Goal: Contribute content: Contribute content

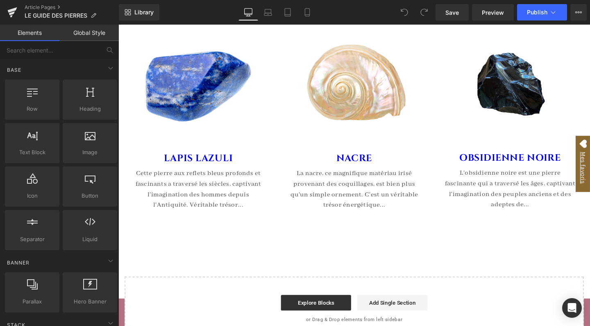
scroll to position [3629, 0]
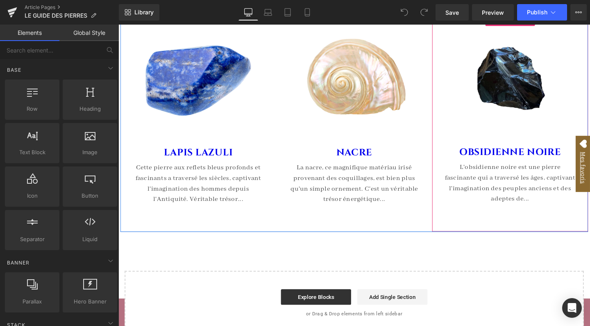
click at [530, 78] on img at bounding box center [530, 83] width 139 height 139
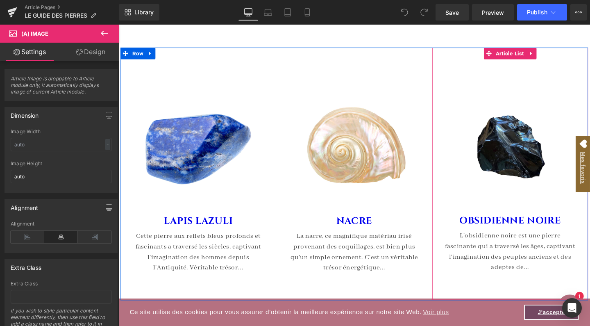
scroll to position [3557, 0]
click at [529, 51] on span "Article List" at bounding box center [531, 55] width 34 height 12
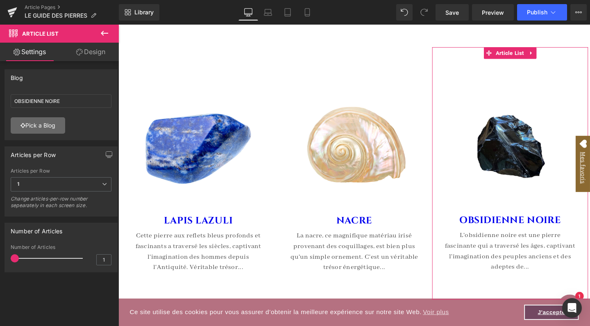
click at [49, 128] on link "Pick a Blog" at bounding box center [38, 125] width 55 height 16
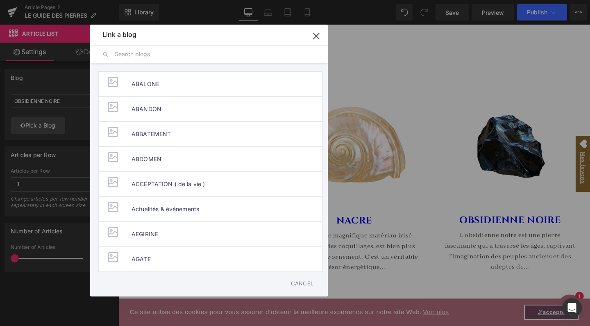
click at [139, 57] on input "text" at bounding box center [215, 54] width 201 height 18
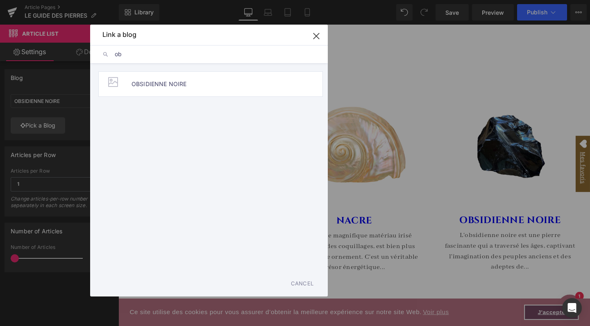
type input "o"
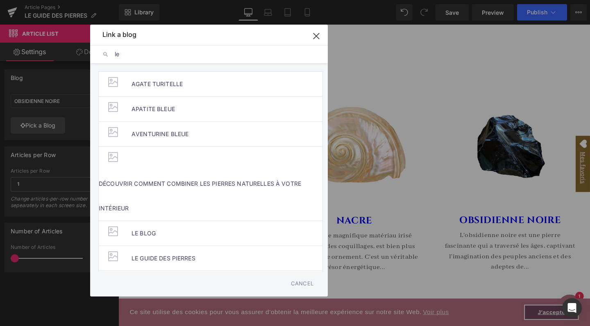
type input "l"
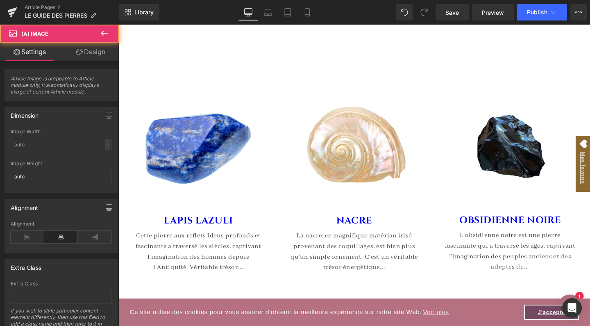
click at [534, 162] on img at bounding box center [530, 154] width 139 height 139
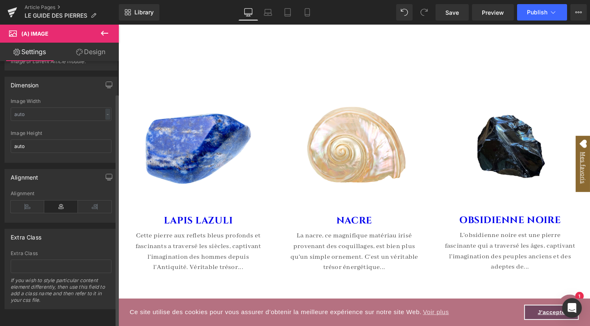
scroll to position [37, 0]
click at [108, 32] on icon at bounding box center [105, 33] width 10 height 10
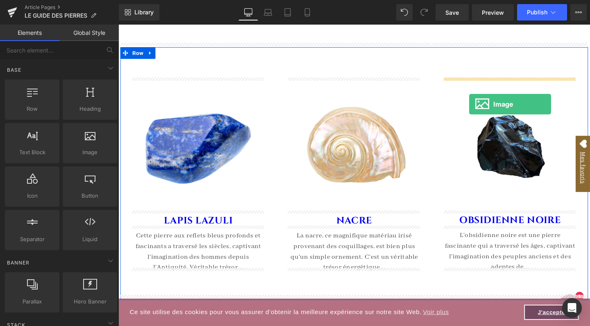
drag, startPoint x: 217, startPoint y: 172, endPoint x: 487, endPoint y: 108, distance: 278.0
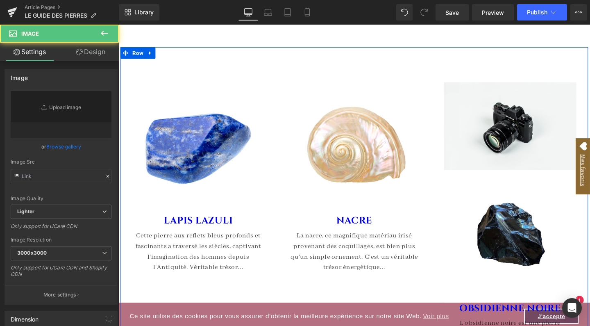
type input "//[DOMAIN_NAME][URL]"
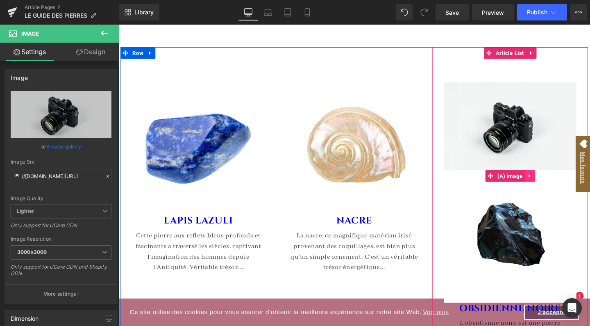
click at [550, 180] on icon at bounding box center [551, 183] width 6 height 6
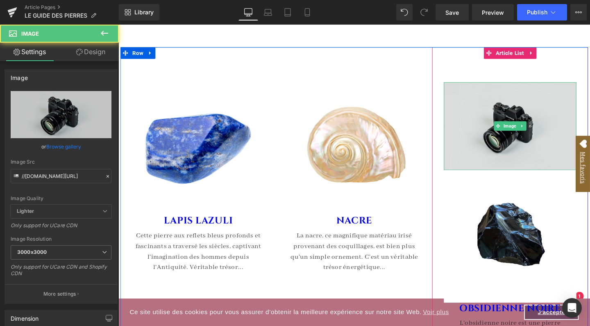
click at [522, 111] on img at bounding box center [530, 131] width 139 height 92
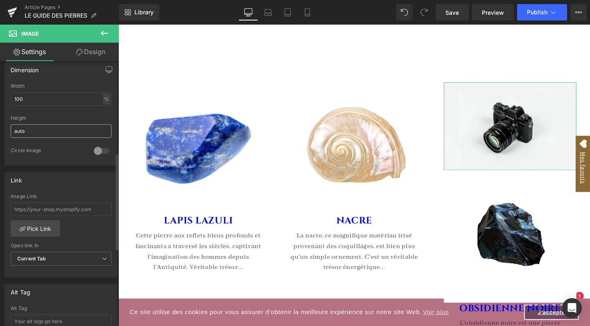
scroll to position [250, 0]
click at [51, 208] on input "text" at bounding box center [61, 208] width 101 height 14
type input "[URL][DOMAIN_NAME]"
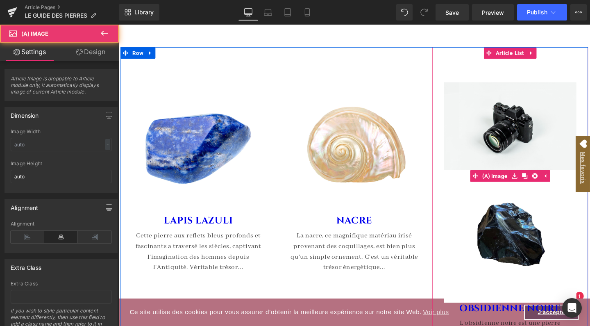
click at [534, 246] on img at bounding box center [530, 247] width 139 height 139
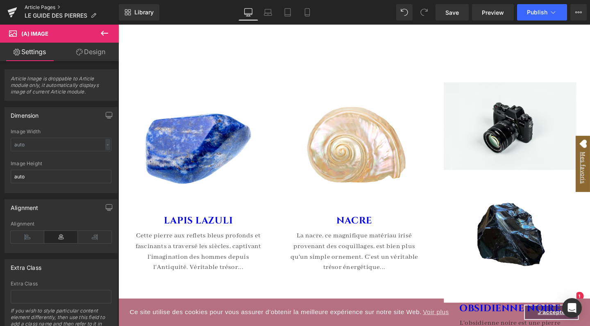
scroll to position [0, 0]
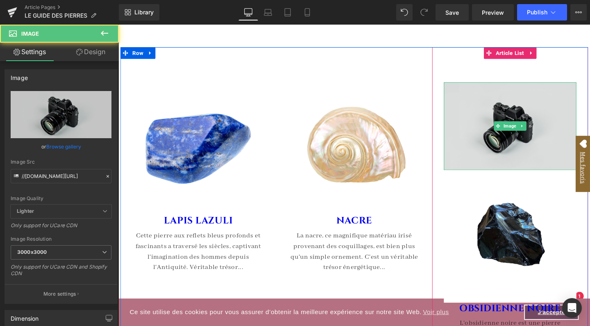
click at [519, 151] on img at bounding box center [530, 131] width 139 height 92
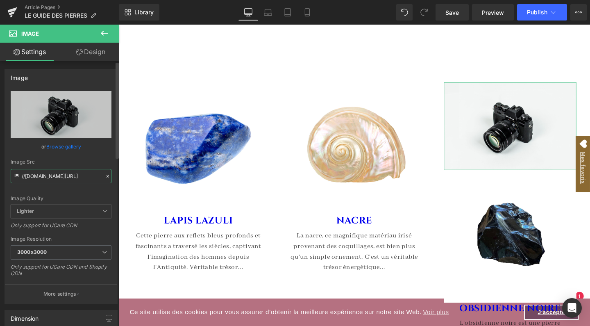
click at [61, 176] on input "//[DOMAIN_NAME][URL]" at bounding box center [61, 176] width 101 height 14
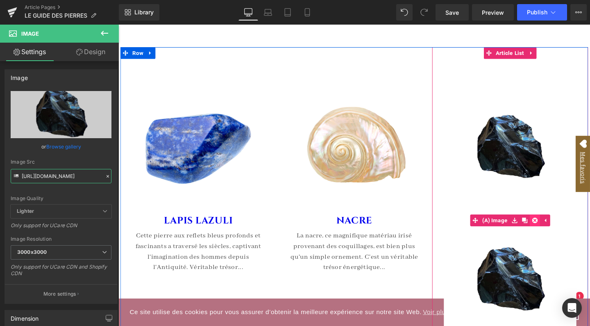
type input "[URL][DOMAIN_NAME]"
click at [555, 228] on icon at bounding box center [556, 231] width 6 height 6
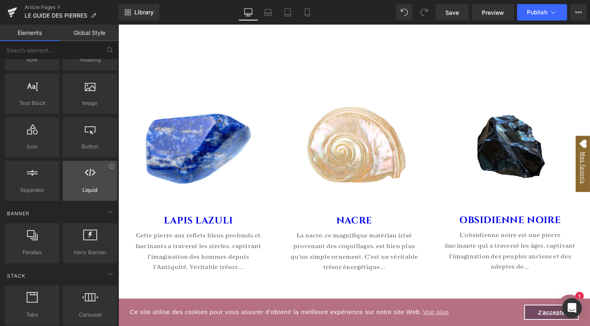
scroll to position [53, 0]
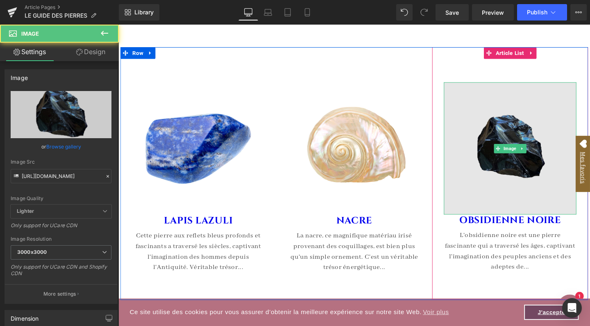
click at [488, 196] on img at bounding box center [530, 154] width 139 height 139
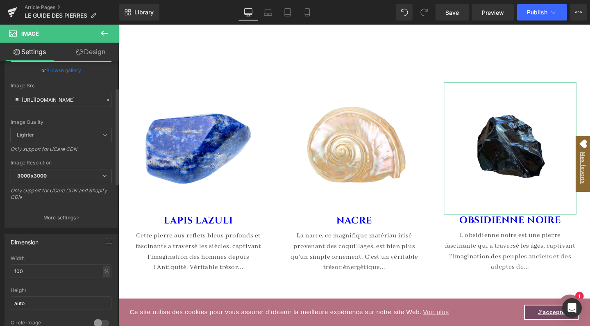
scroll to position [81, 0]
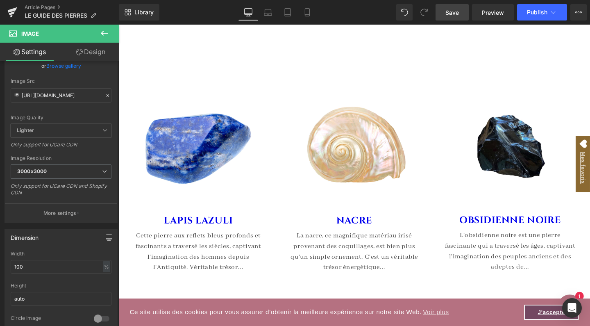
click at [449, 12] on span "Save" at bounding box center [453, 12] width 14 height 9
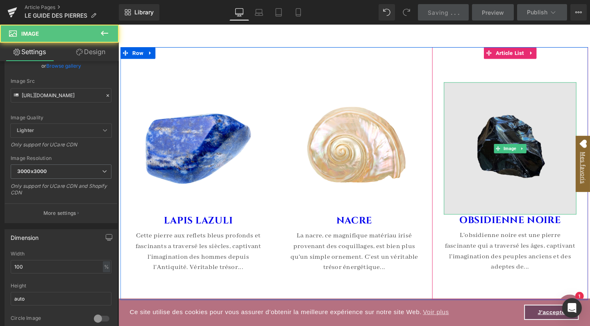
click at [516, 156] on img at bounding box center [530, 154] width 139 height 139
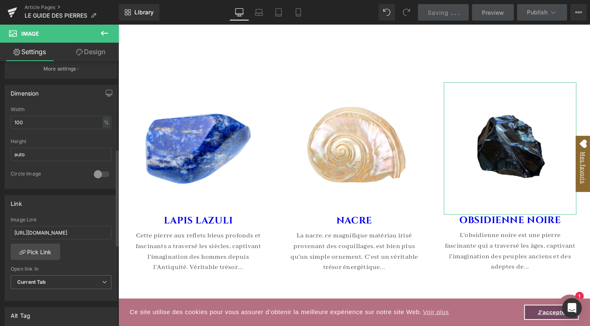
scroll to position [240, 0]
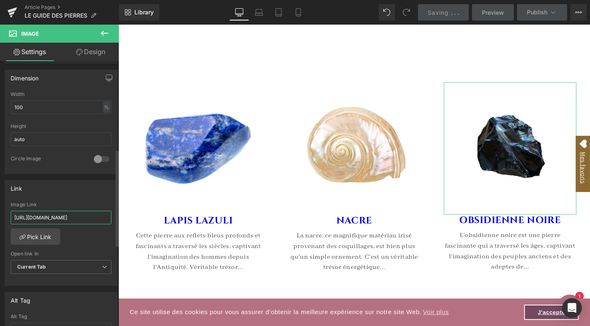
click at [66, 216] on input "[URL][DOMAIN_NAME]" at bounding box center [61, 218] width 101 height 14
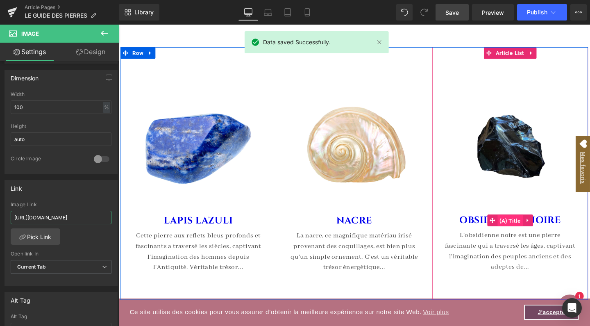
click at [536, 226] on span "(A) Title" at bounding box center [530, 231] width 27 height 12
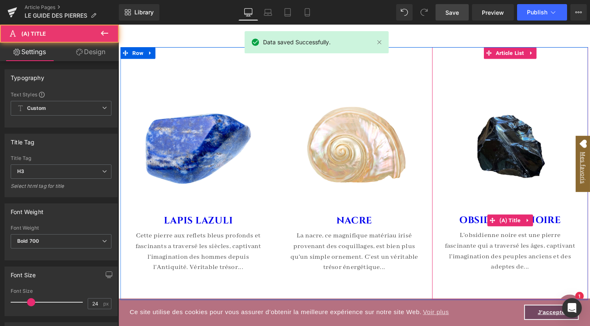
click at [566, 225] on link "OBSIDIENNE NOIRE" at bounding box center [530, 231] width 107 height 12
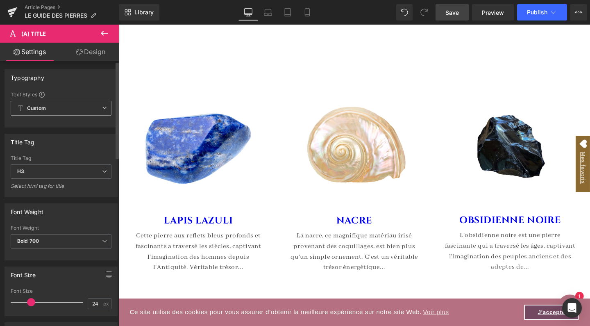
click at [103, 109] on icon at bounding box center [104, 107] width 5 height 5
click at [104, 32] on icon at bounding box center [105, 33] width 10 height 10
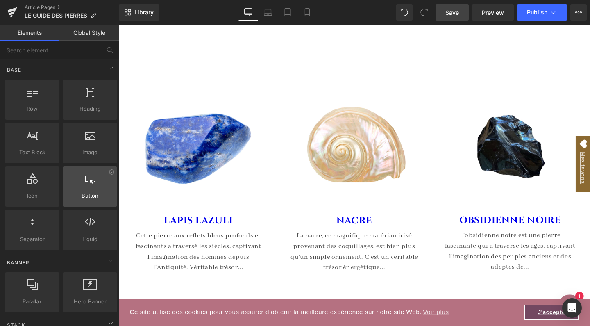
scroll to position [0, 0]
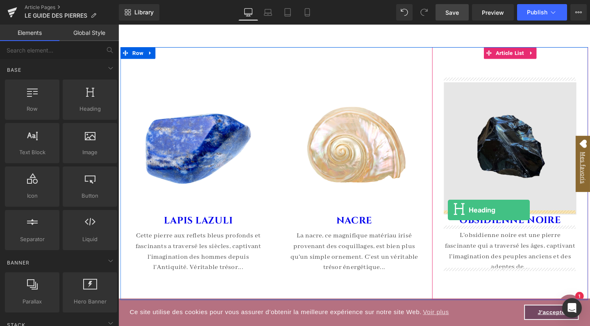
drag, startPoint x: 212, startPoint y: 123, endPoint x: 465, endPoint y: 219, distance: 270.8
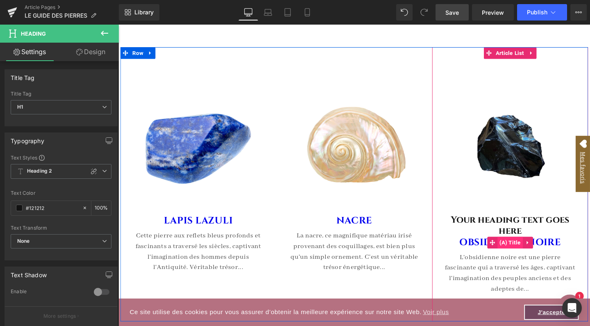
click at [528, 248] on span "(A) Title" at bounding box center [530, 254] width 27 height 12
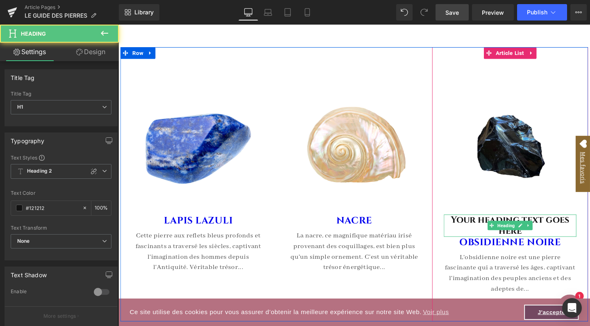
click at [487, 227] on h1 "Your heading text goes here" at bounding box center [530, 235] width 139 height 23
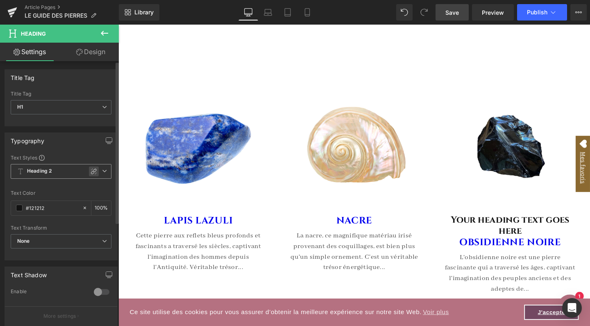
click at [91, 170] on icon at bounding box center [94, 171] width 7 height 7
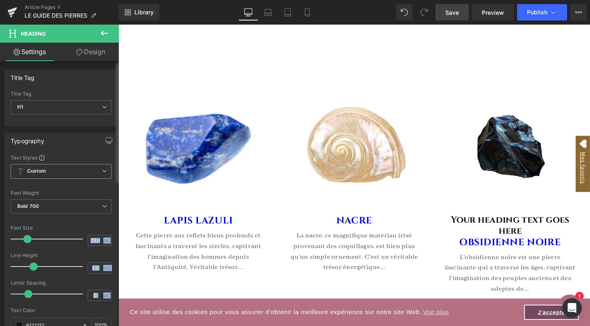
click at [102, 171] on icon at bounding box center [104, 171] width 5 height 5
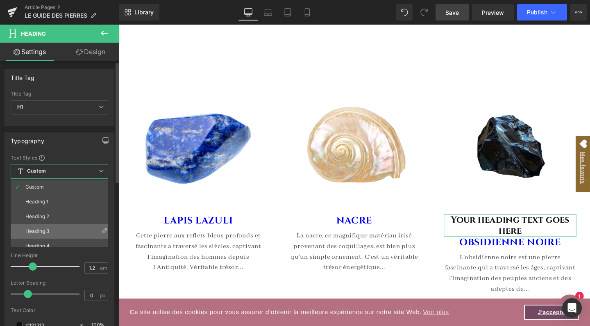
click at [59, 225] on li "Heading 3" at bounding box center [61, 231] width 101 height 15
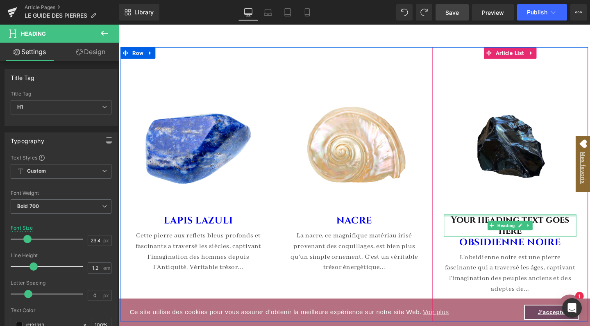
click at [490, 224] on div at bounding box center [530, 225] width 139 height 2
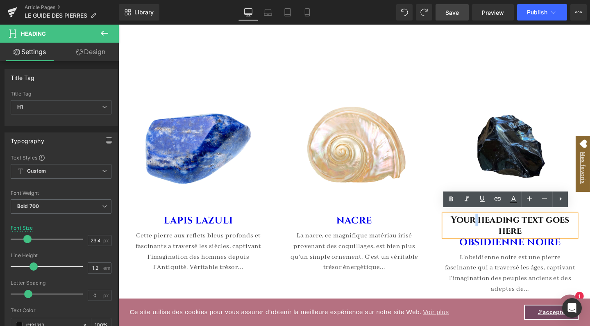
click at [490, 224] on h1 "Your heading text goes here" at bounding box center [530, 235] width 139 height 23
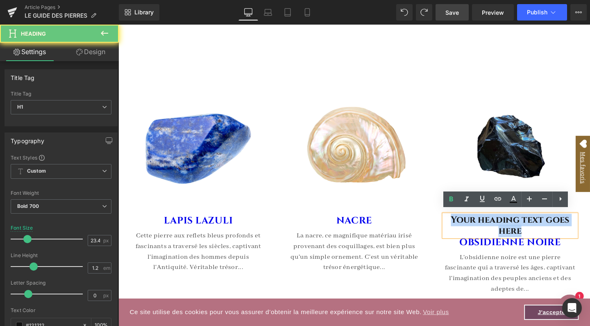
click at [490, 224] on h1 "Your heading text goes here" at bounding box center [530, 235] width 139 height 23
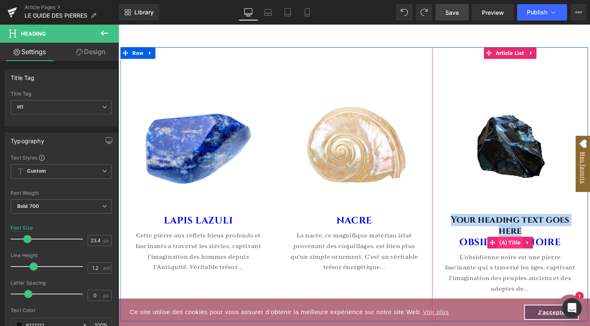
click at [534, 250] on span "(A) Title" at bounding box center [530, 254] width 27 height 12
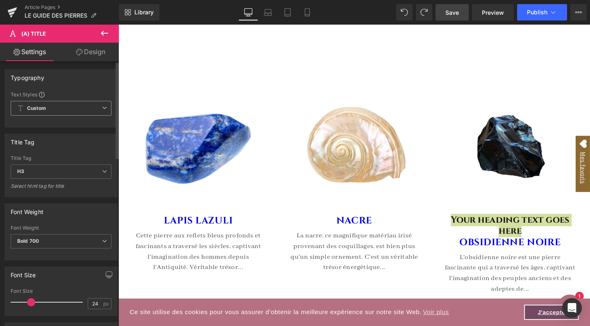
click at [76, 109] on span "Custom" at bounding box center [61, 108] width 101 height 15
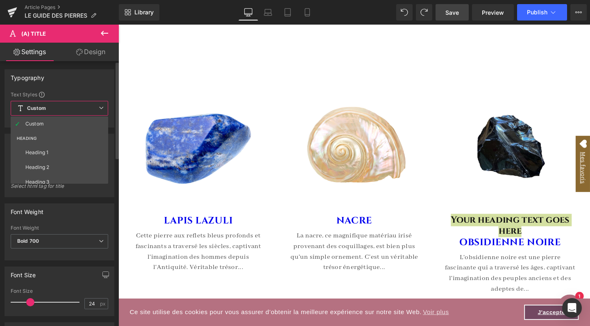
scroll to position [23, 0]
click at [56, 160] on li "Heading 3" at bounding box center [61, 159] width 101 height 15
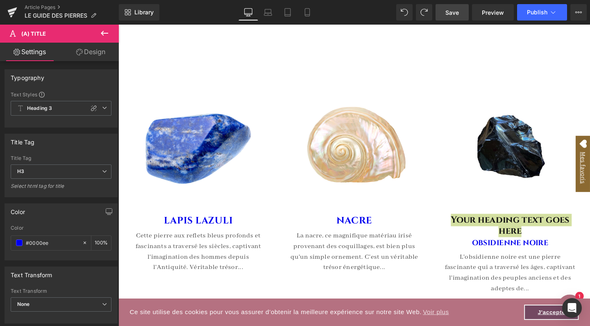
scroll to position [0, 0]
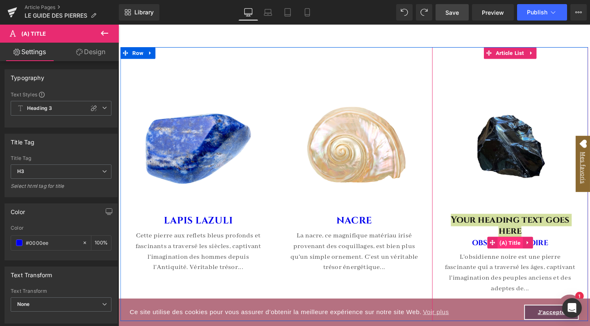
click at [531, 248] on span "(A) Title" at bounding box center [530, 254] width 27 height 12
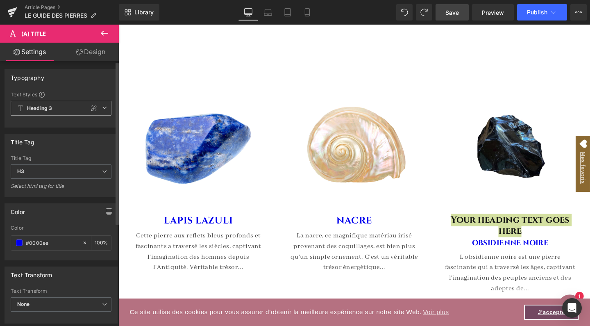
click at [104, 107] on span "Heading 3" at bounding box center [61, 108] width 101 height 15
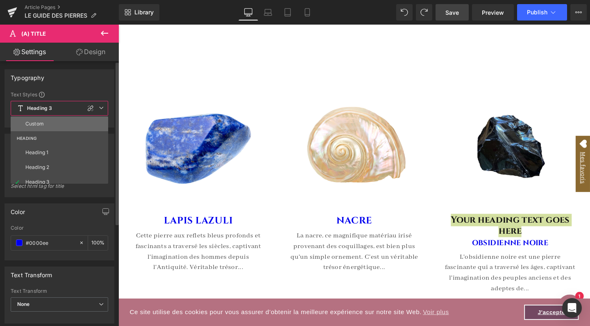
click at [75, 120] on li "Custom" at bounding box center [61, 123] width 101 height 15
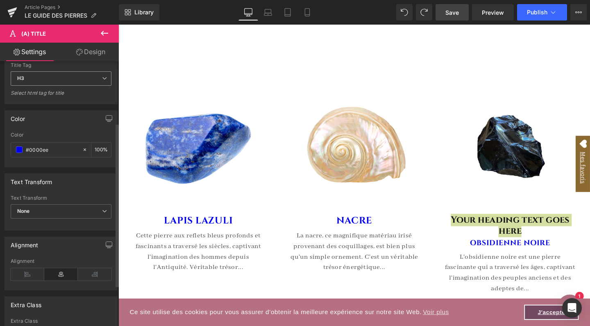
scroll to position [101, 0]
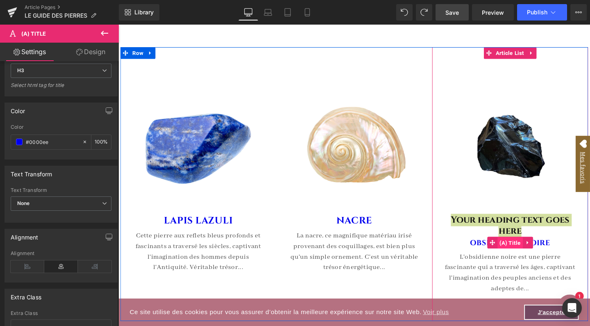
click at [533, 251] on span "(A) Title" at bounding box center [530, 254] width 27 height 12
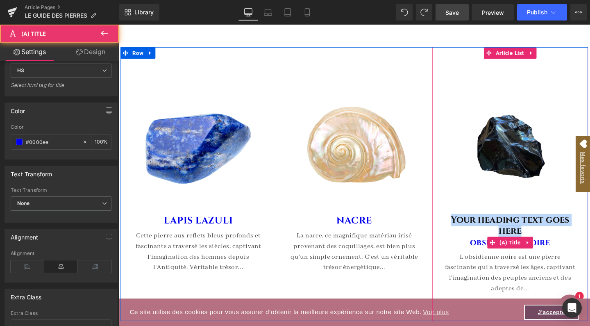
click at [565, 250] on link "OBSIDIENNE NOIRE" at bounding box center [530, 254] width 84 height 9
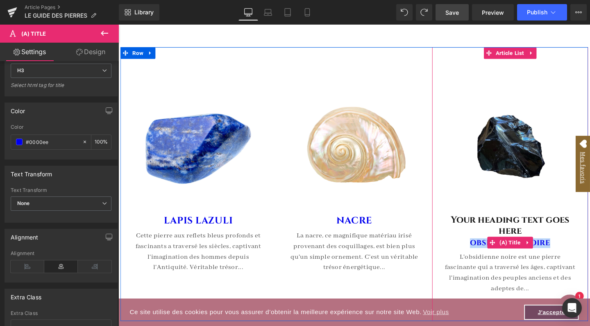
drag, startPoint x: 578, startPoint y: 247, endPoint x: 483, endPoint y: 251, distance: 95.6
click at [483, 251] on h3 "OBSIDIENNE NOIRE" at bounding box center [530, 256] width 139 height 16
copy link "OBSIDIENNE NOIRE"
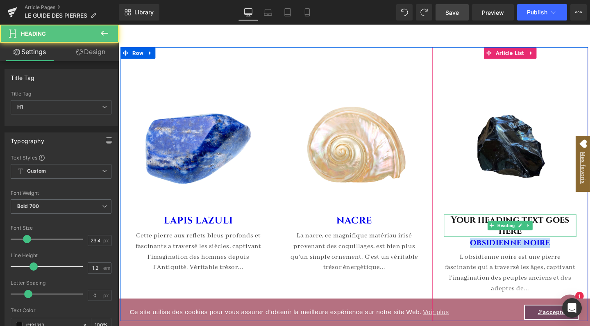
click at [485, 228] on h1 "Your heading text goes here" at bounding box center [530, 235] width 139 height 23
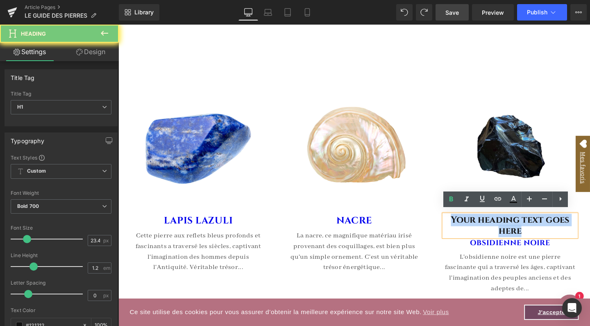
click at [485, 228] on h1 "Your heading text goes here" at bounding box center [530, 235] width 139 height 23
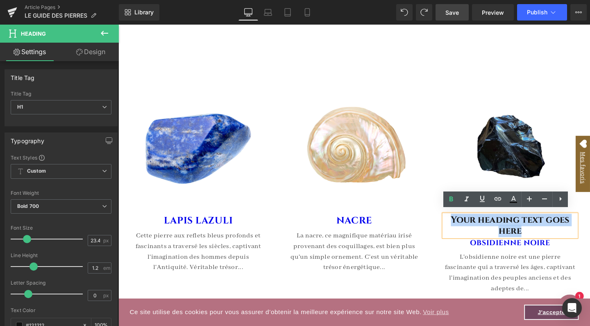
paste div
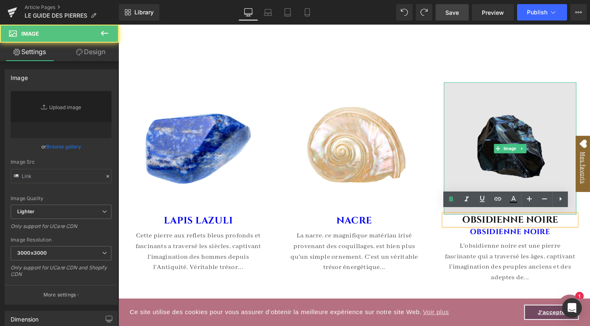
click at [522, 171] on img at bounding box center [530, 154] width 139 height 139
type input "[URL][DOMAIN_NAME]"
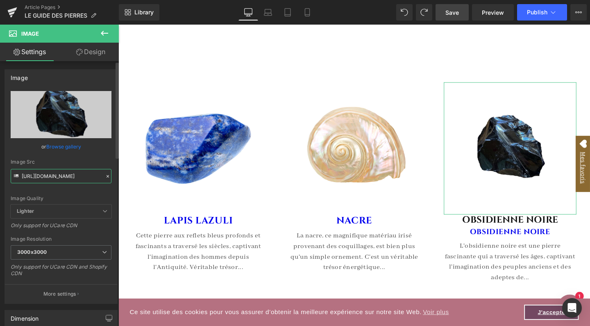
click at [64, 176] on input "[URL][DOMAIN_NAME]" at bounding box center [61, 176] width 101 height 14
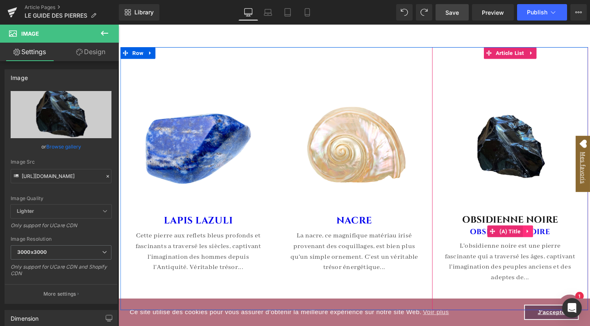
click at [549, 239] on icon at bounding box center [549, 242] width 6 height 6
click at [551, 239] on icon at bounding box center [554, 242] width 6 height 6
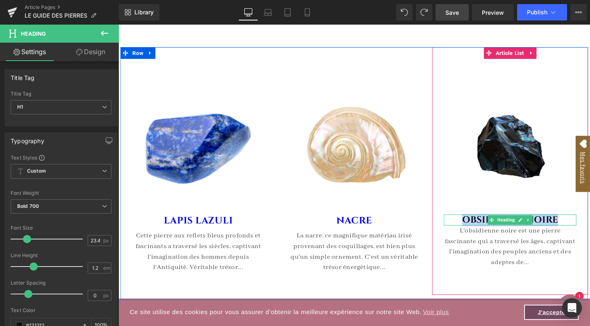
drag, startPoint x: 583, startPoint y: 224, endPoint x: 470, endPoint y: 225, distance: 112.8
click at [470, 225] on h1 "OBSIDIENNE NOIRE" at bounding box center [530, 229] width 139 height 11
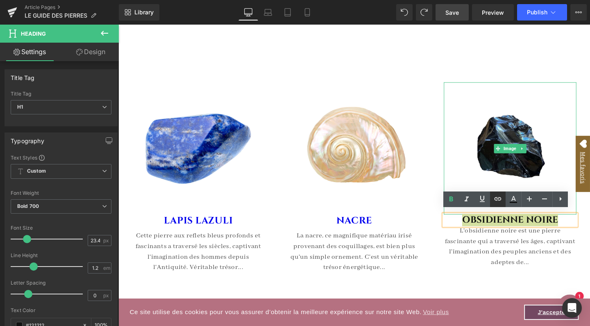
click at [501, 202] on icon at bounding box center [498, 199] width 10 height 10
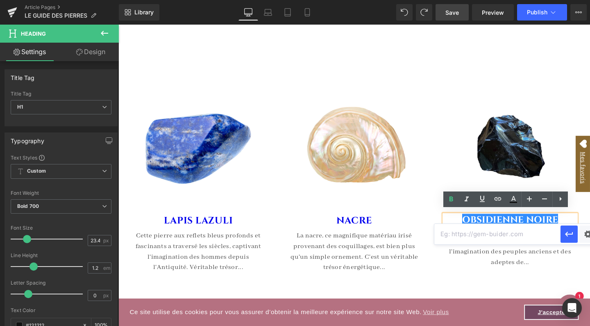
click at [477, 232] on input "text" at bounding box center [498, 234] width 126 height 20
paste input "[URL][DOMAIN_NAME]"
type input "[URL][DOMAIN_NAME]"
click at [570, 235] on icon "button" at bounding box center [569, 234] width 8 height 5
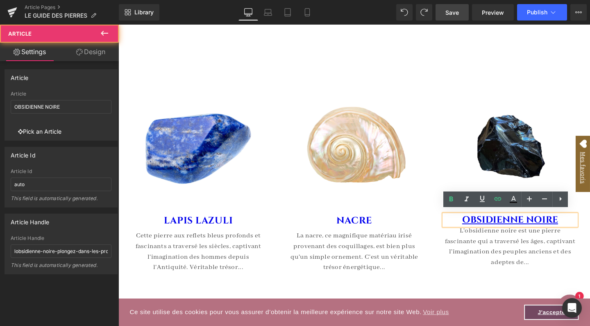
click at [450, 275] on div "Image OBSIDIENNE NOIRE Heading" at bounding box center [531, 183] width 164 height 220
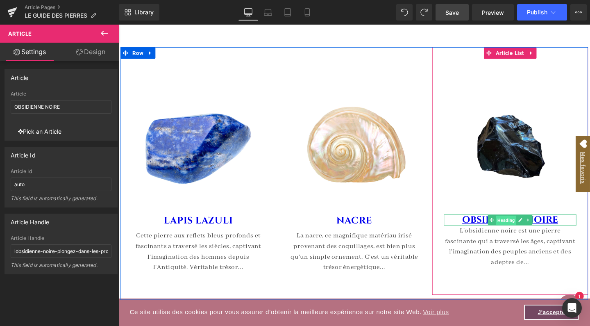
click at [521, 225] on span "Heading" at bounding box center [526, 230] width 22 height 10
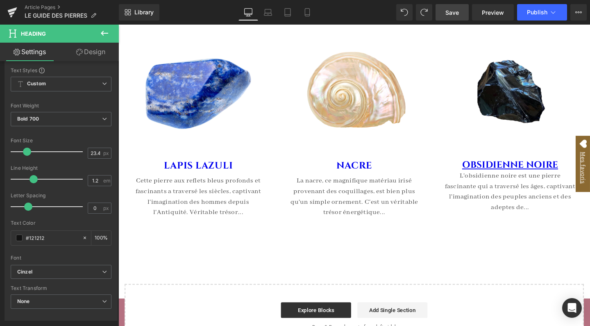
scroll to position [3614, 0]
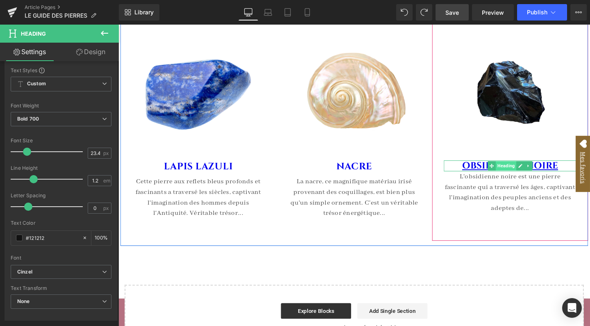
click at [527, 169] on span "Heading" at bounding box center [526, 173] width 22 height 10
click at [487, 168] on link "OBSIDIENNE NOIRE" at bounding box center [530, 172] width 101 height 13
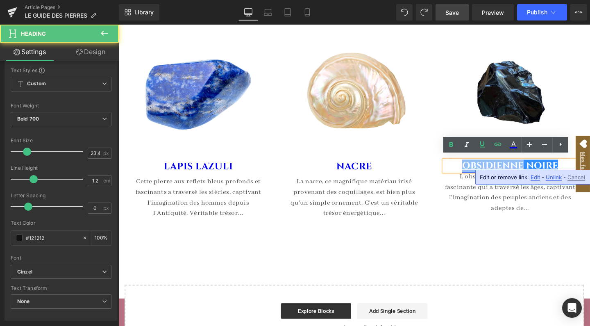
click at [487, 168] on link "OBSIDIENNE NOIRE" at bounding box center [530, 172] width 101 height 13
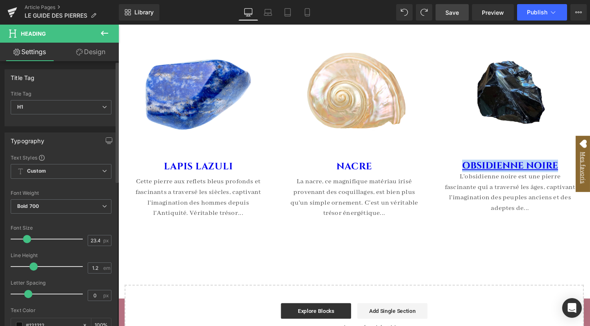
scroll to position [0, 0]
click at [48, 105] on span "H1" at bounding box center [61, 107] width 101 height 14
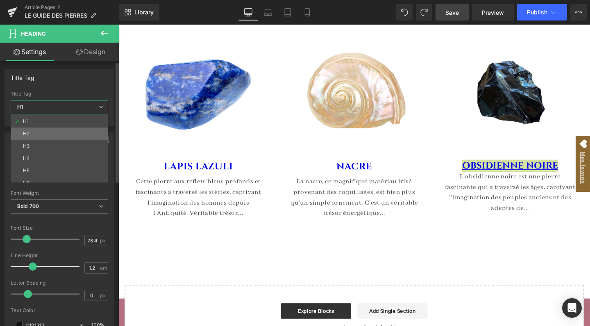
click at [39, 132] on li "H2" at bounding box center [61, 134] width 101 height 12
type input "24"
type input "1.3"
type input "0.6"
type input "100"
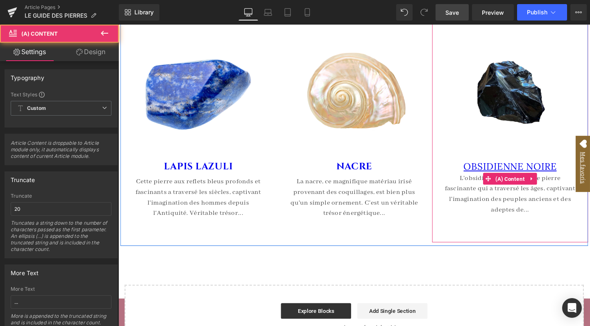
click at [517, 207] on div "L'obsidienne noire est une pierre fascinante qui a traversé les âges, captivant…" at bounding box center [530, 202] width 139 height 44
click at [497, 193] on div "L'obsidienne noire est une pierre fascinante qui a traversé les âges, captivant…" at bounding box center [530, 202] width 139 height 44
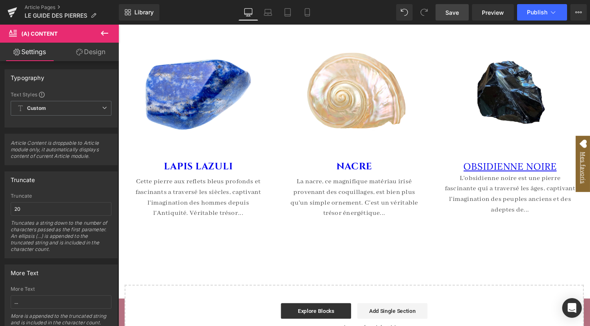
click at [102, 34] on icon at bounding box center [104, 33] width 7 height 5
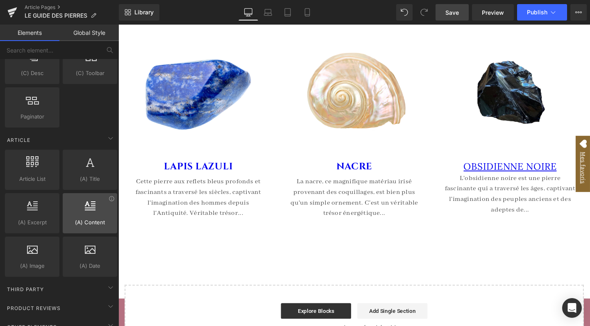
scroll to position [1396, 0]
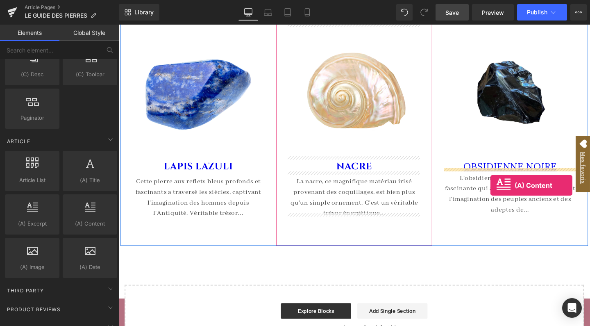
drag, startPoint x: 203, startPoint y: 243, endPoint x: 509, endPoint y: 192, distance: 309.7
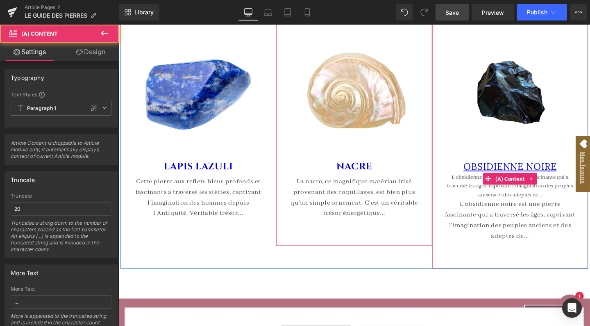
click at [487, 188] on div "L'obsidienne noire est une pierre fascinante qui a traversé les âges, captivant…" at bounding box center [530, 194] width 139 height 28
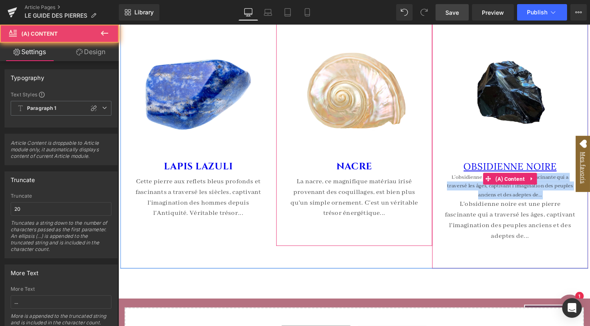
click at [487, 188] on div "L'obsidienne noire est une pierre fascinante qui a traversé les âges, captivant…" at bounding box center [530, 194] width 139 height 28
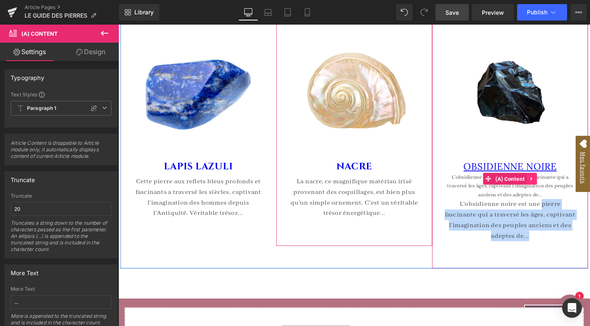
click at [554, 183] on icon at bounding box center [554, 186] width 6 height 6
click at [556, 184] on icon at bounding box center [559, 187] width 6 height 6
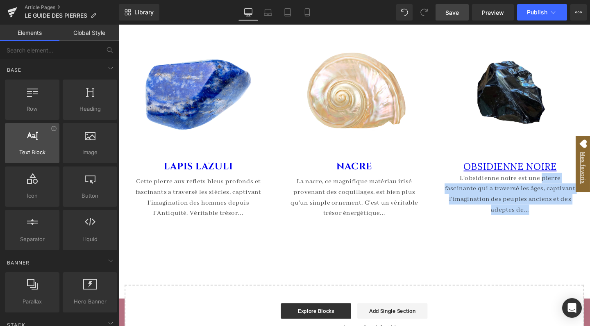
scroll to position [0, 0]
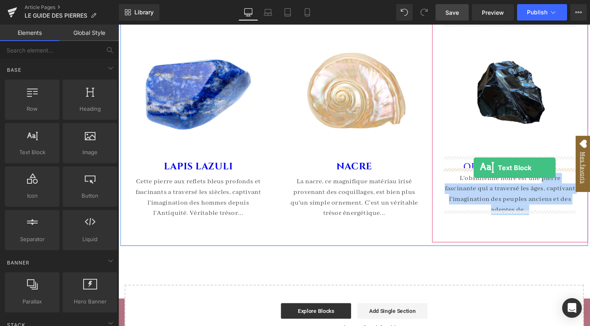
drag, startPoint x: 148, startPoint y: 167, endPoint x: 492, endPoint y: 175, distance: 344.5
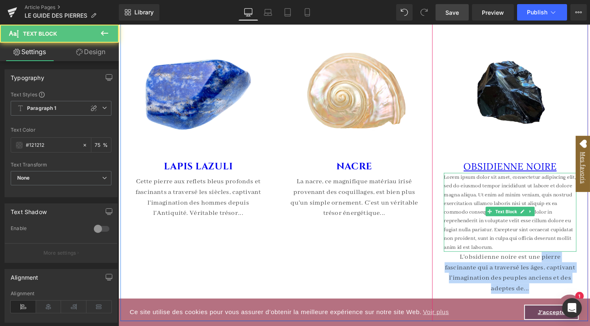
click at [488, 195] on p "Lorem ipsum dolor sit amet, consectetur adipiscing elit, sed do eiusmod tempor …" at bounding box center [530, 221] width 139 height 83
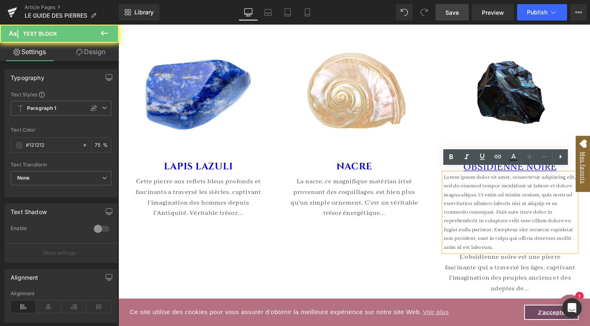
click at [488, 195] on p "Lorem ipsum dolor sit amet, consectetur adipiscing elit, sed do eiusmod tempor …" at bounding box center [530, 221] width 139 height 83
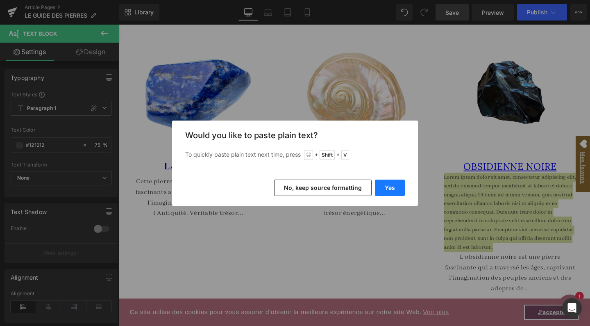
click at [378, 184] on button "Yes" at bounding box center [390, 188] width 30 height 16
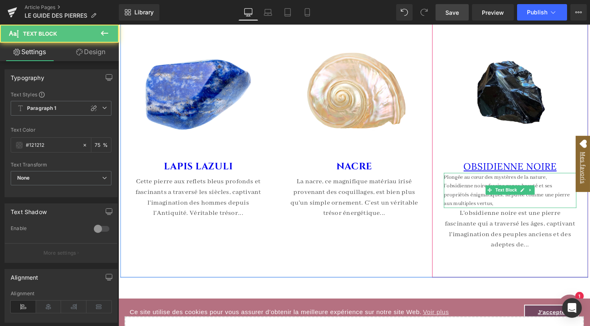
click at [489, 189] on p "Plongée au cœur des mystères de la nature, l'obsidienne noire fascine par sa be…" at bounding box center [530, 198] width 139 height 37
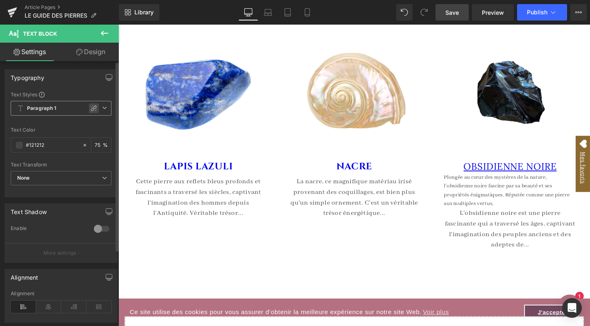
click at [91, 105] on div at bounding box center [94, 108] width 10 height 10
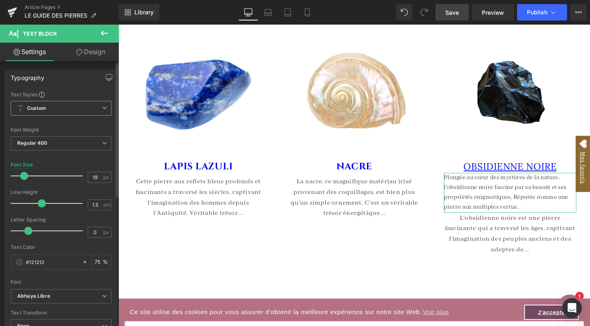
type input "20"
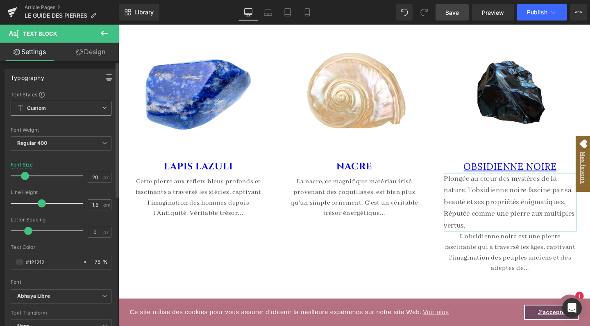
click at [25, 177] on span at bounding box center [25, 176] width 8 height 8
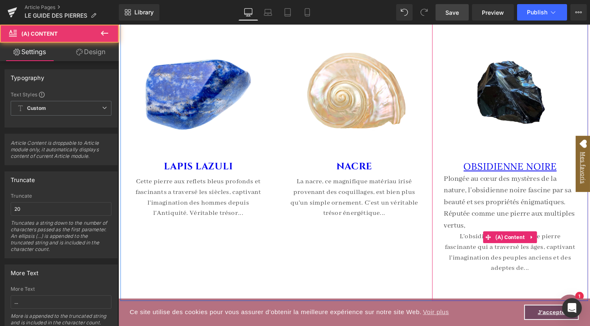
click at [485, 257] on div "L'obsidienne noire est une pierre fascinante qui a traversé les âges, captivant…" at bounding box center [530, 264] width 139 height 44
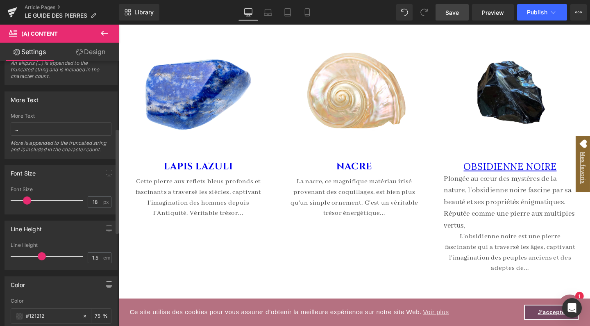
scroll to position [179, 0]
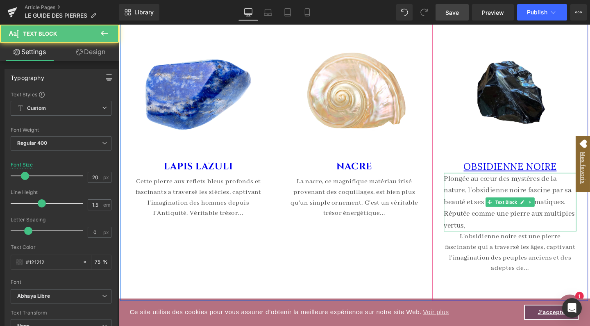
click at [475, 210] on p "Plongée au cœur des mystères de la nature, l'obsidienne noire fascine par sa be…" at bounding box center [530, 210] width 139 height 61
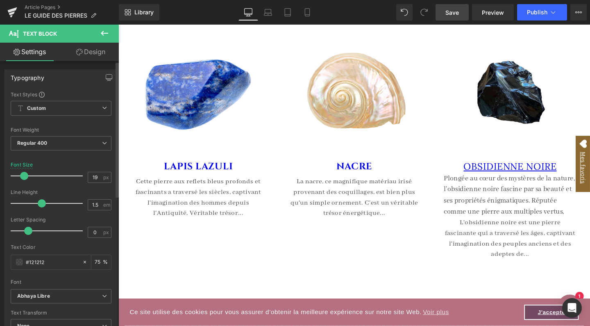
type input "18"
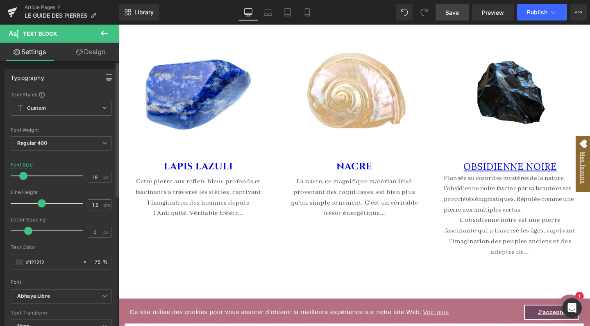
click at [23, 174] on span at bounding box center [23, 176] width 8 height 8
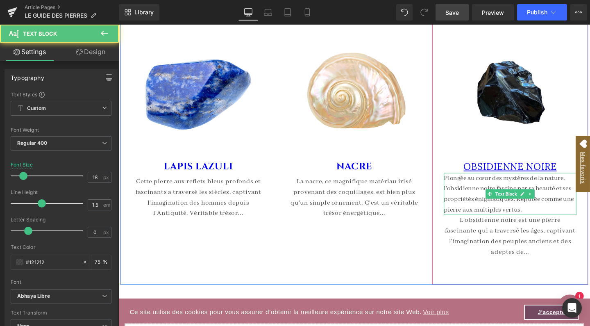
click at [481, 209] on p "Plongée au cœur des mystères de la nature, l'obsidienne noire fascine par sa be…" at bounding box center [530, 202] width 139 height 44
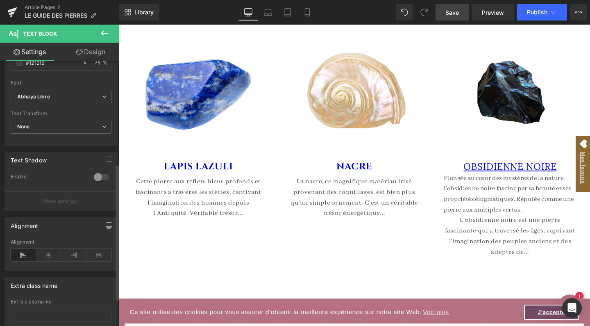
scroll to position [200, 0]
click at [99, 253] on icon at bounding box center [99, 254] width 25 height 12
click at [50, 254] on icon at bounding box center [48, 254] width 25 height 12
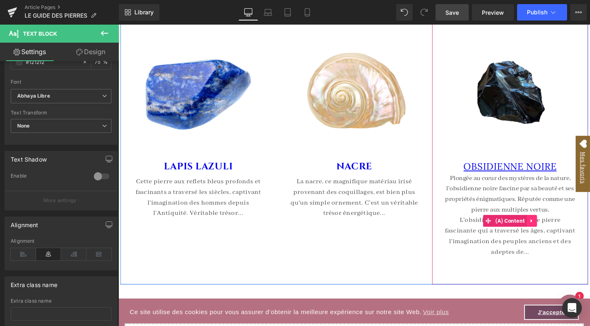
click at [552, 228] on icon at bounding box center [554, 231] width 6 height 6
click at [558, 228] on icon at bounding box center [559, 231] width 6 height 6
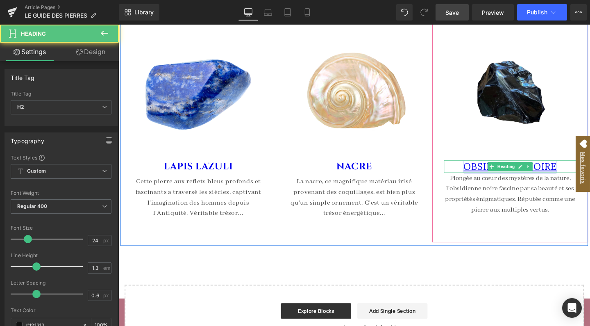
click at [503, 167] on link "OBSIDIENNE NOIRE" at bounding box center [531, 173] width 98 height 13
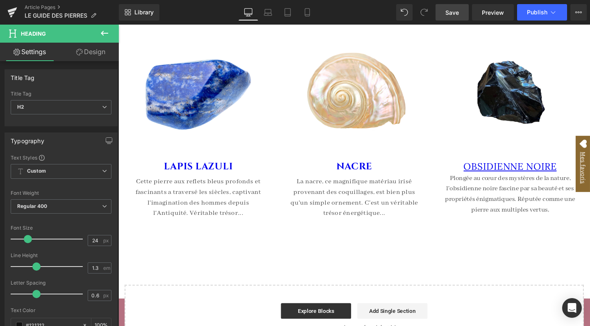
click at [98, 56] on link "Design" at bounding box center [90, 52] width 59 height 18
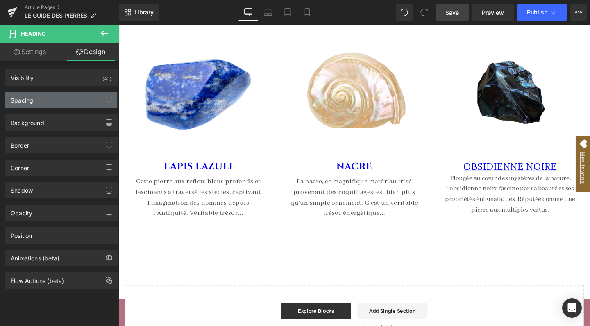
click at [49, 101] on div "Spacing" at bounding box center [61, 100] width 112 height 16
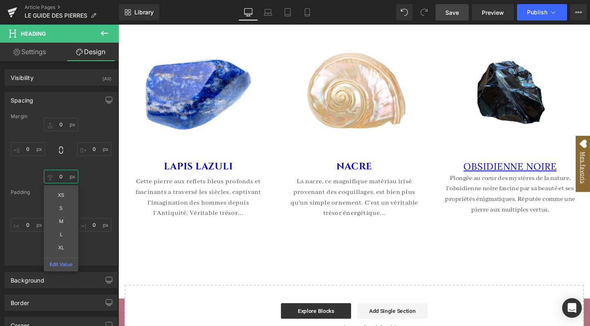
click at [60, 174] on input "0" at bounding box center [61, 177] width 34 height 14
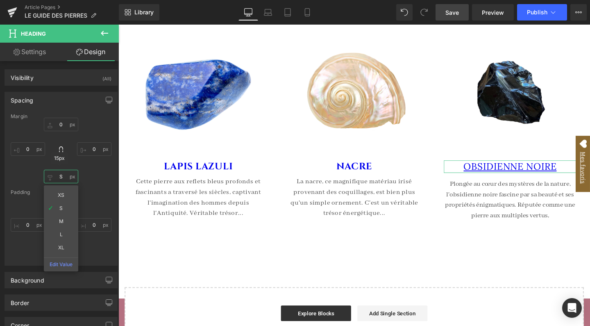
click at [63, 175] on input "S" at bounding box center [61, 177] width 34 height 14
type input "XS"
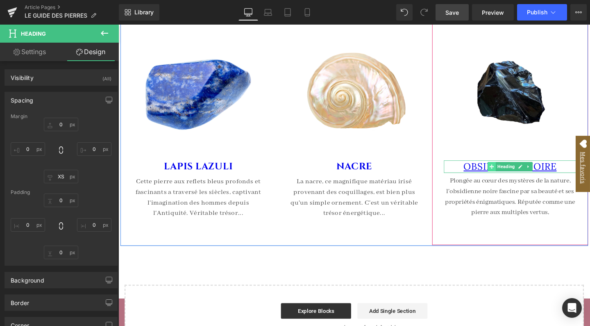
click at [514, 172] on span at bounding box center [511, 174] width 9 height 10
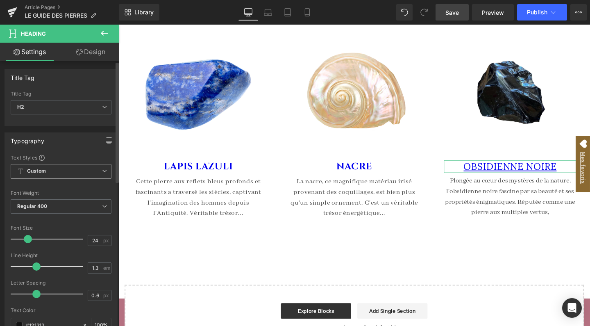
click at [102, 172] on icon at bounding box center [104, 171] width 5 height 5
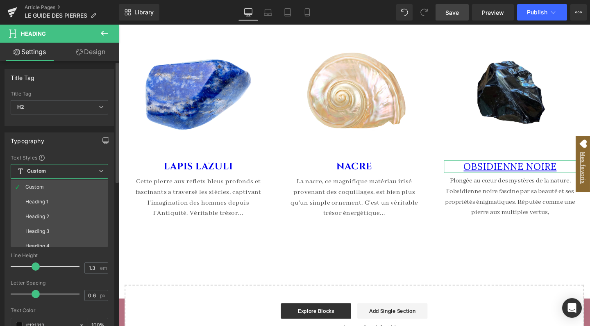
click at [100, 174] on span "Custom" at bounding box center [60, 171] width 98 height 15
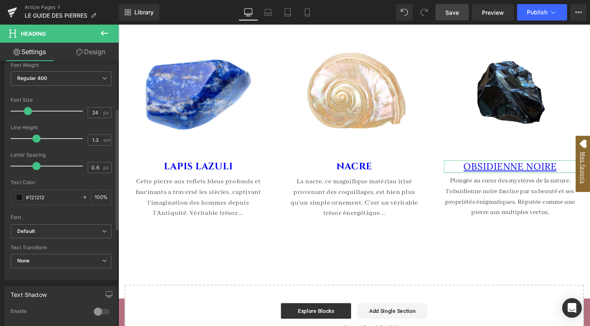
scroll to position [130, 0]
click at [59, 226] on b "Default" at bounding box center [59, 229] width 85 height 7
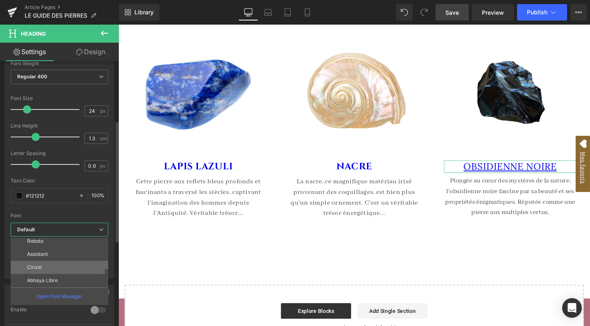
scroll to position [43, 0]
click at [47, 268] on li "Cinzel" at bounding box center [61, 267] width 101 height 13
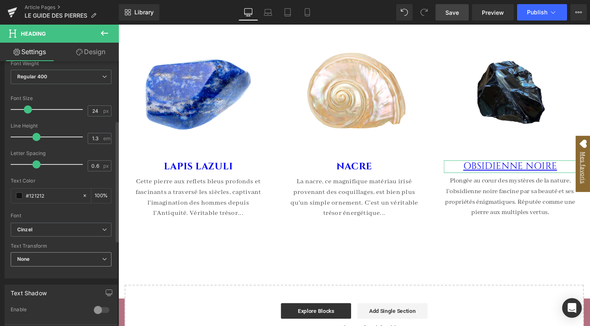
click at [44, 257] on span "None" at bounding box center [61, 259] width 101 height 14
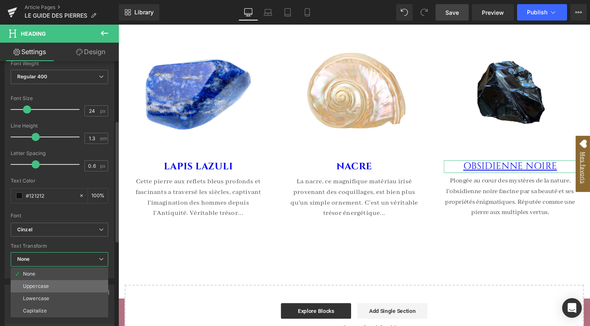
click at [45, 283] on div "Uppercase" at bounding box center [36, 286] width 26 height 6
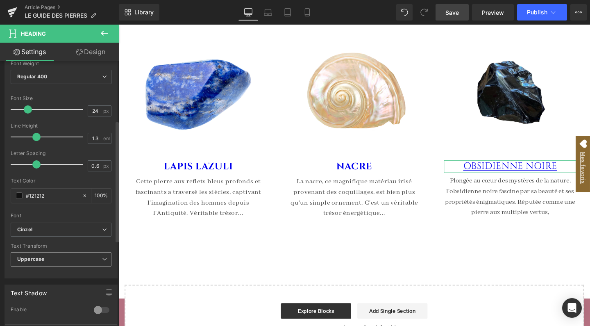
click at [46, 257] on span "Uppercase" at bounding box center [61, 259] width 101 height 14
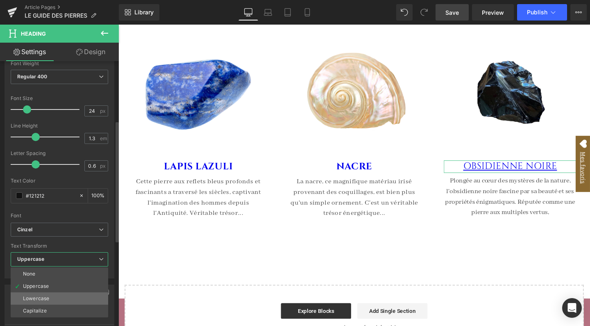
click at [45, 293] on li "Lowercase" at bounding box center [60, 298] width 98 height 12
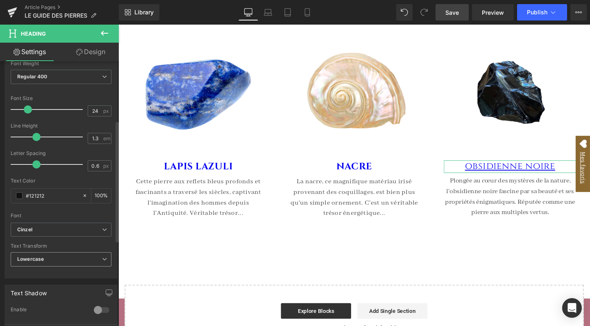
click at [53, 260] on span "Lowercase" at bounding box center [61, 259] width 101 height 14
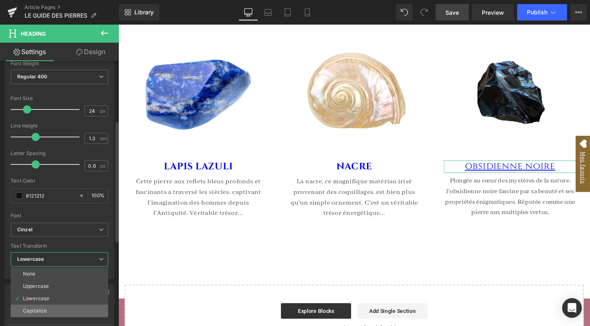
click at [50, 309] on li "Capitalize" at bounding box center [60, 311] width 98 height 12
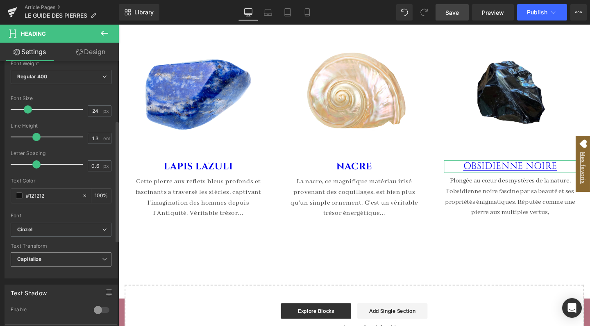
click at [53, 257] on span "Capitalize" at bounding box center [61, 259] width 101 height 14
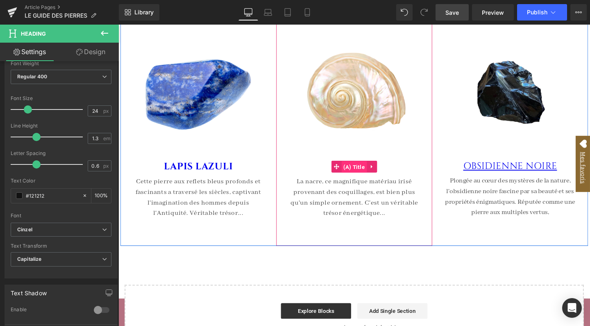
click at [358, 169] on span "(A) Title" at bounding box center [366, 174] width 27 height 12
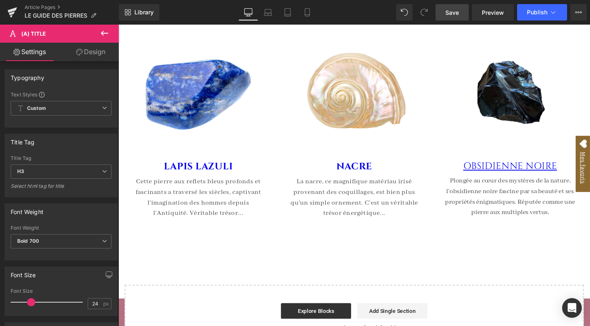
scroll to position [0, 0]
click at [522, 169] on div at bounding box center [366, 183] width 496 height 317
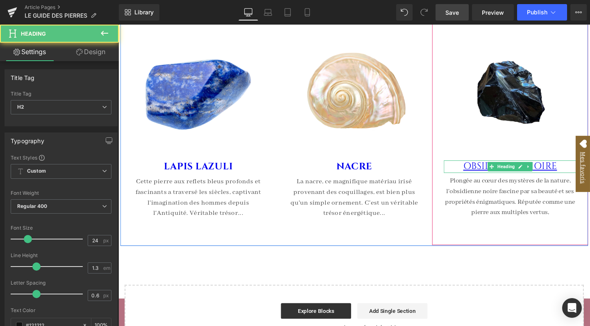
click at [522, 169] on div "OBSIDIENNE NOIRE Heading" at bounding box center [530, 173] width 139 height 13
click at [522, 169] on link "OBSIDIENNE NOIRE" at bounding box center [530, 173] width 99 height 13
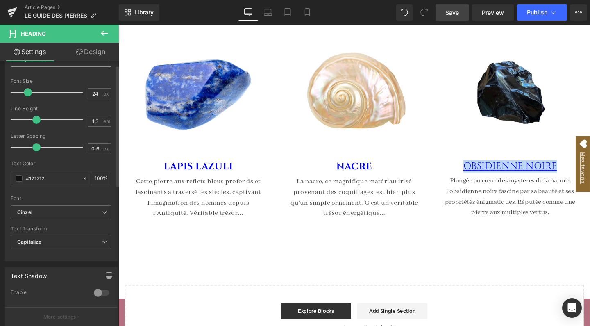
scroll to position [161, 0]
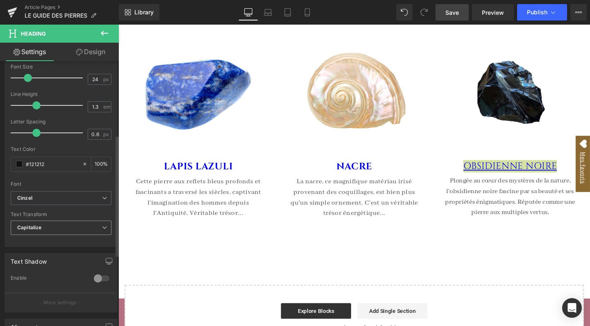
click at [36, 225] on b "Capitalize" at bounding box center [29, 227] width 24 height 6
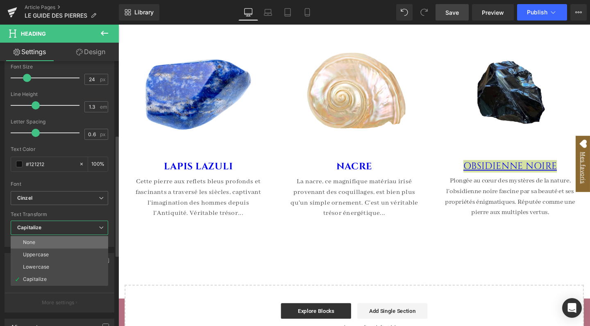
click at [38, 239] on li "None" at bounding box center [60, 242] width 98 height 12
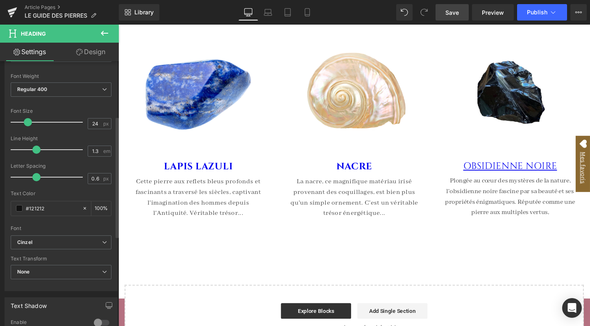
scroll to position [101, 0]
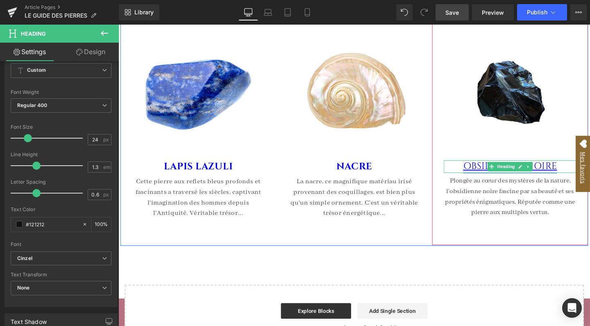
click at [496, 169] on link "OBSIDIENNE NOIRE" at bounding box center [530, 173] width 99 height 13
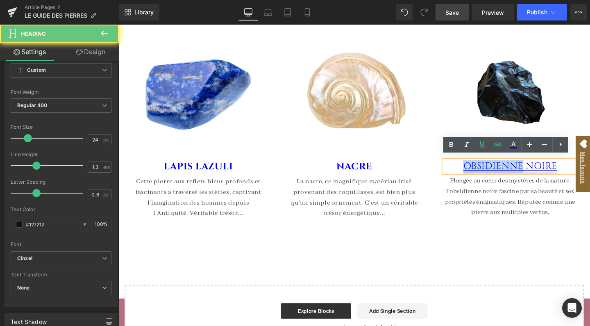
click at [496, 169] on link "OBSIDIENNE NOIRE" at bounding box center [530, 173] width 99 height 13
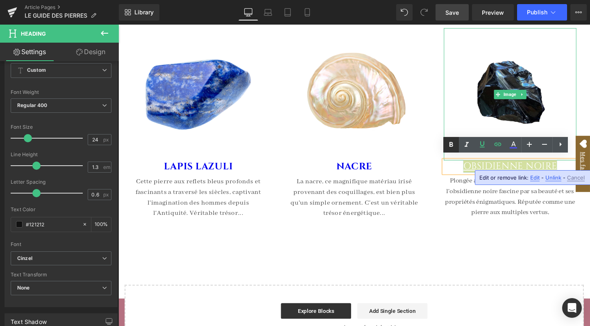
click at [451, 144] on icon at bounding box center [452, 144] width 4 height 5
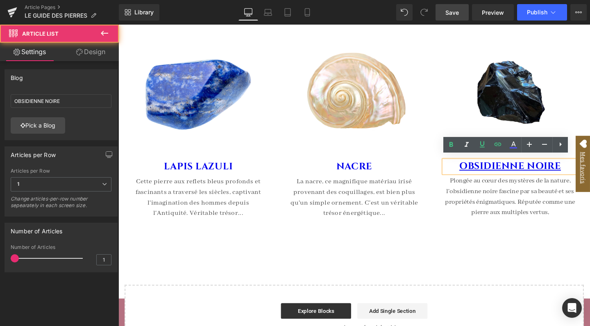
click at [473, 244] on div "Image OBSIDIENNE NOIRE Heading Plongée au cœur des mystères de la nature, l'obs…" at bounding box center [531, 123] width 164 height 265
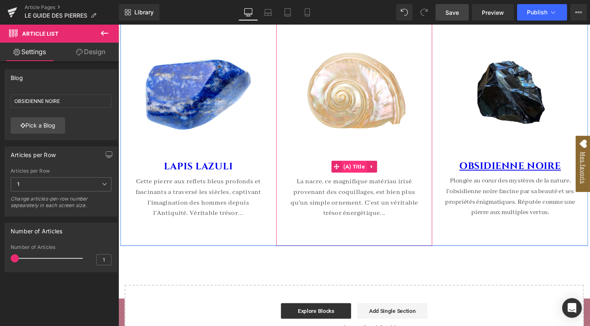
click at [371, 170] on span "(A) Title" at bounding box center [366, 174] width 27 height 12
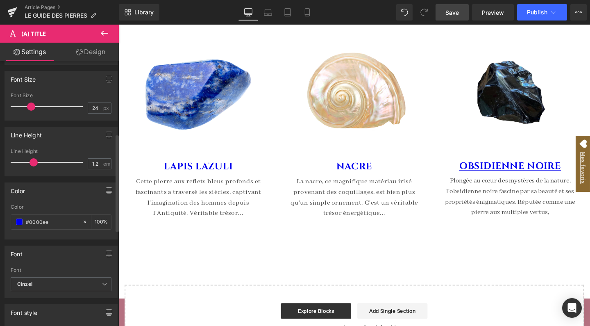
scroll to position [201, 0]
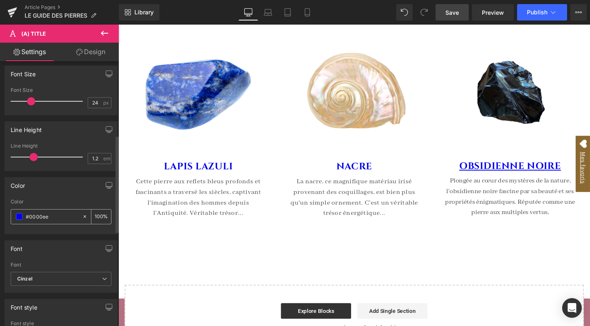
click at [54, 214] on input "#0000ee" at bounding box center [52, 216] width 52 height 9
click at [447, 11] on span "Save" at bounding box center [453, 12] width 14 height 9
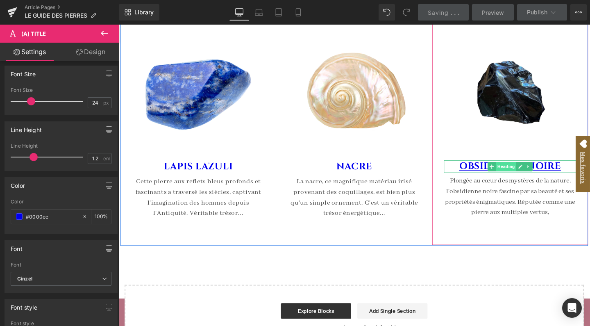
click at [520, 170] on span "Heading" at bounding box center [526, 174] width 22 height 10
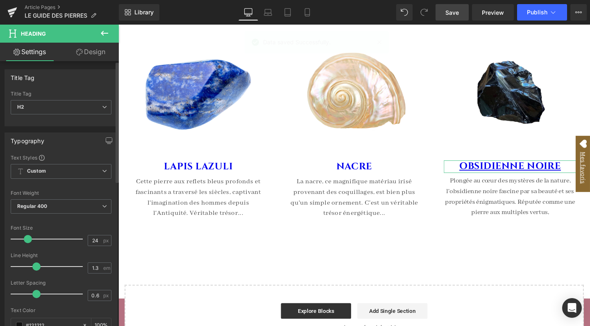
scroll to position [0, 0]
click at [96, 54] on link "Design" at bounding box center [90, 52] width 59 height 18
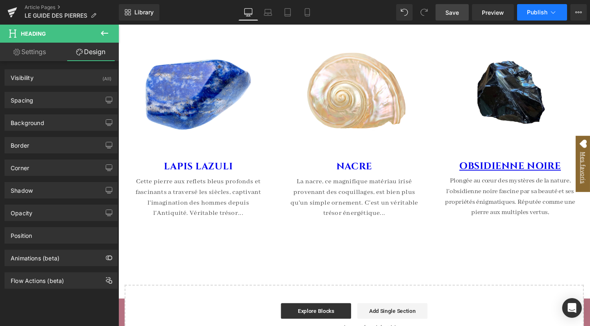
click at [540, 13] on span "Publish" at bounding box center [537, 12] width 20 height 7
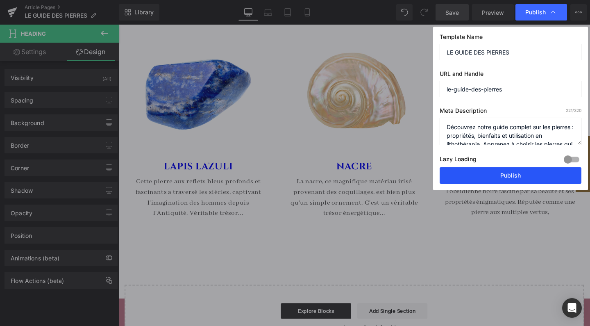
click at [495, 172] on button "Publish" at bounding box center [511, 175] width 142 height 16
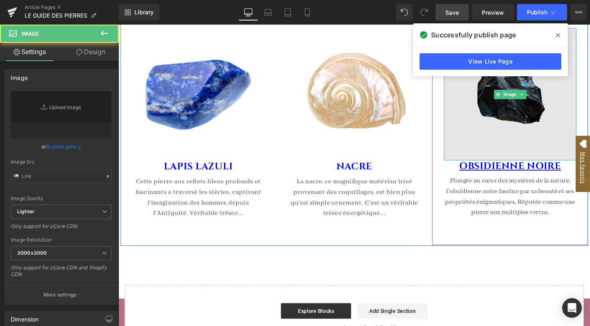
click at [542, 108] on img at bounding box center [530, 97] width 139 height 139
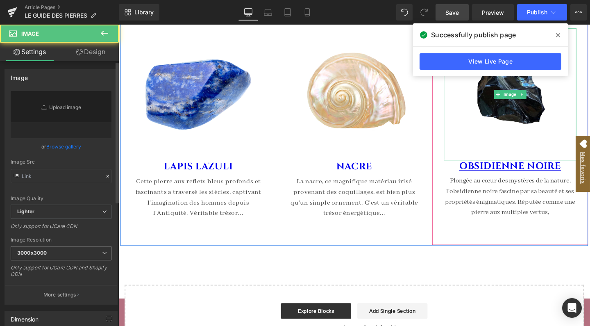
type input "[URL][DOMAIN_NAME]"
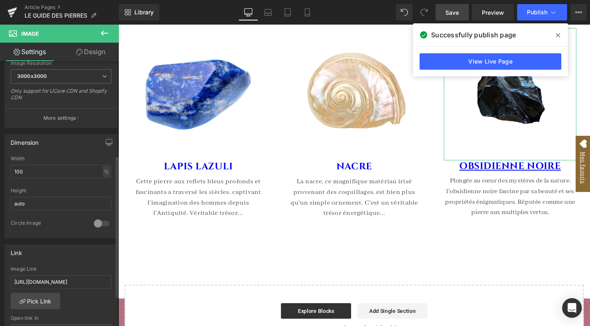
scroll to position [197, 0]
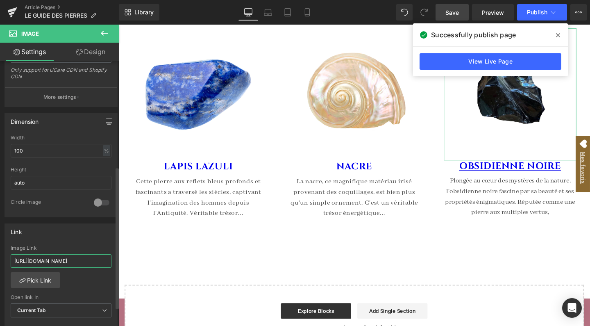
click at [55, 261] on input "[URL][DOMAIN_NAME]" at bounding box center [61, 261] width 101 height 14
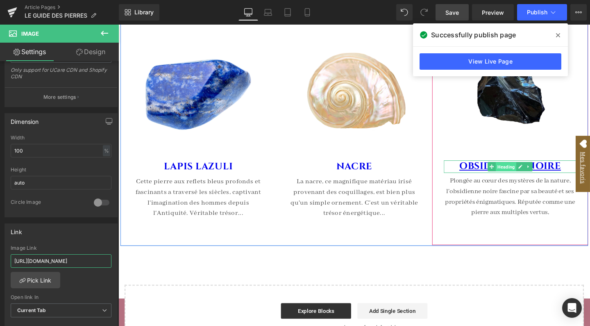
click at [519, 169] on span "Heading" at bounding box center [526, 174] width 22 height 10
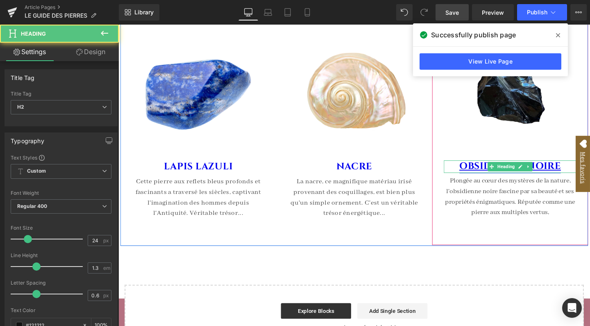
click at [567, 168] on strong "OBSIDIENNE NOIRE" at bounding box center [530, 173] width 107 height 13
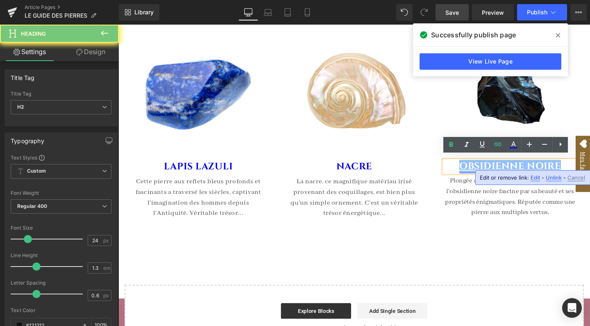
click at [567, 168] on strong "OBSIDIENNE NOIRE" at bounding box center [530, 173] width 107 height 13
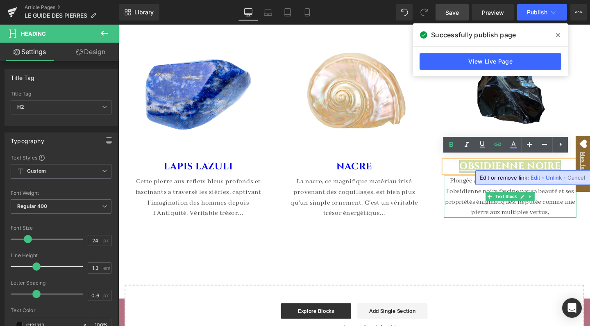
click at [535, 177] on span "Edit" at bounding box center [535, 177] width 9 height 7
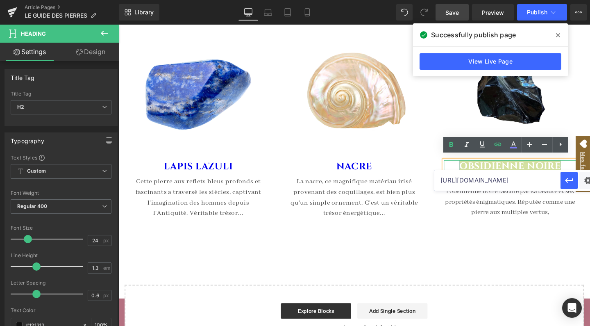
click at [468, 181] on input "[URL][DOMAIN_NAME]" at bounding box center [498, 180] width 126 height 20
paste input "blogs/le-guide-des-pierres/obsidienne-nobsidienne-noire-bienfaits-proprietes?_p…"
type input "[URL][DOMAIN_NAME]"
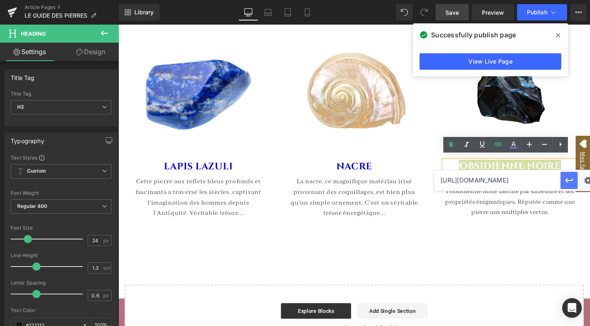
click at [574, 181] on icon "button" at bounding box center [570, 180] width 10 height 10
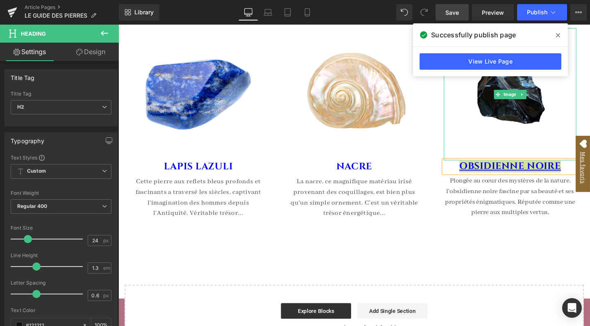
click at [453, 13] on span "Save" at bounding box center [453, 12] width 14 height 9
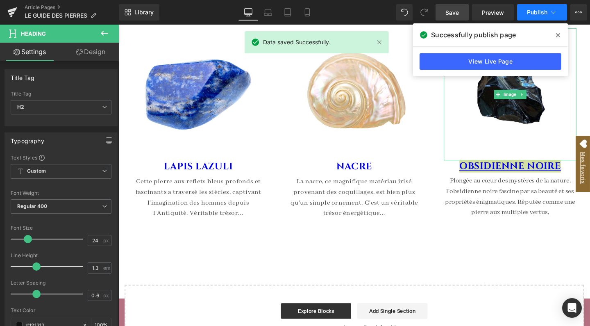
click at [549, 15] on button "Publish" at bounding box center [542, 12] width 50 height 16
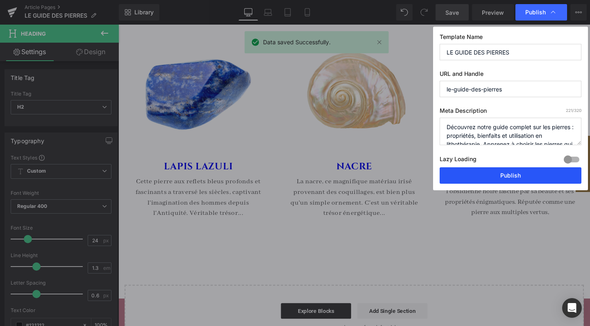
click at [496, 178] on button "Publish" at bounding box center [511, 175] width 142 height 16
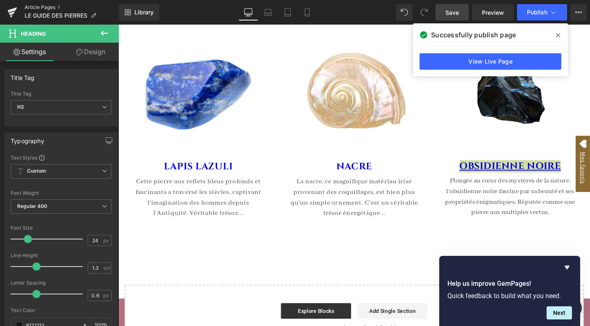
click at [48, 9] on link "Article Pages" at bounding box center [72, 7] width 94 height 7
